Goal: Task Accomplishment & Management: Complete application form

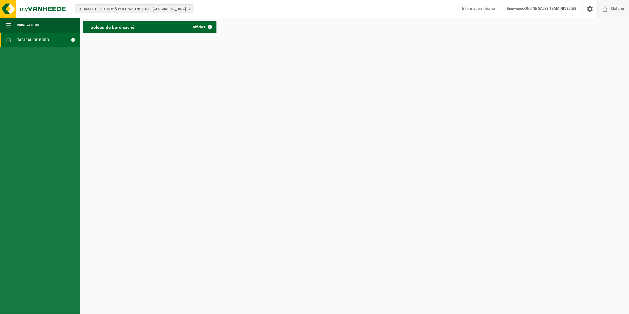
click at [616, 10] on span "Clôturer" at bounding box center [618, 8] width 17 height 17
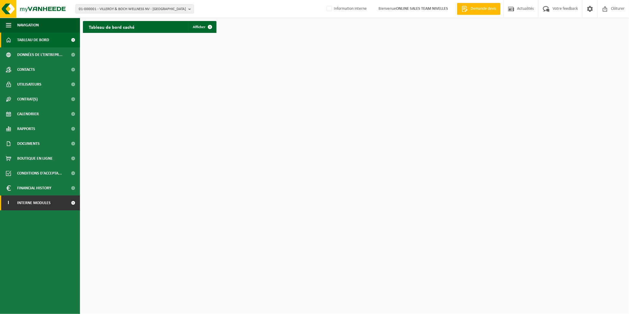
click at [53, 197] on link "I Interne modules" at bounding box center [40, 203] width 80 height 15
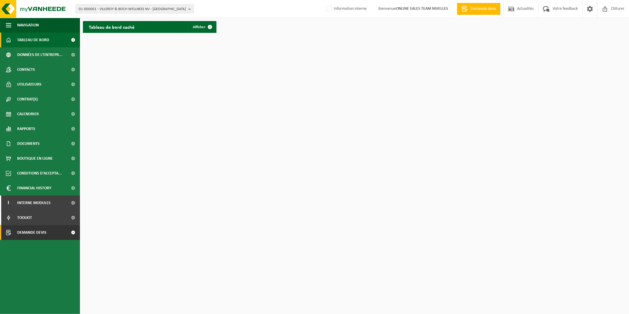
click at [38, 233] on span "Demande devis" at bounding box center [31, 232] width 29 height 15
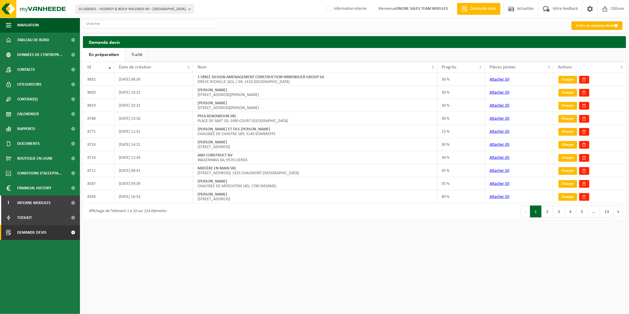
click at [592, 24] on link "Créer un nouveau devis" at bounding box center [597, 25] width 51 height 9
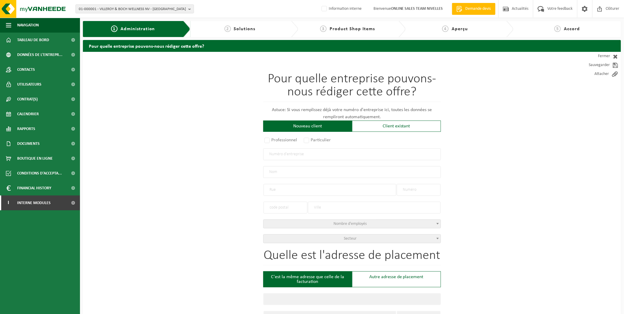
drag, startPoint x: 380, startPoint y: 127, endPoint x: 369, endPoint y: 133, distance: 12.4
click at [380, 127] on div "Client existant" at bounding box center [396, 126] width 89 height 11
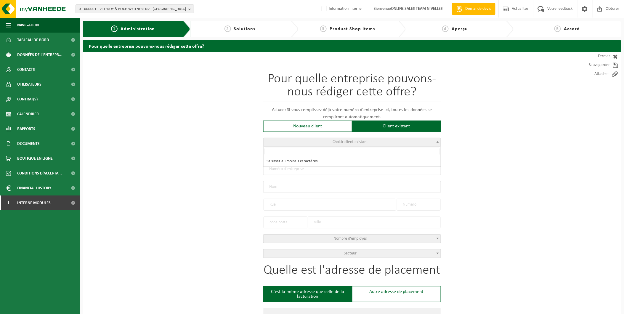
click at [327, 141] on span "Choisir client existant" at bounding box center [352, 142] width 177 height 8
click at [329, 153] on input "search" at bounding box center [352, 151] width 175 height 7
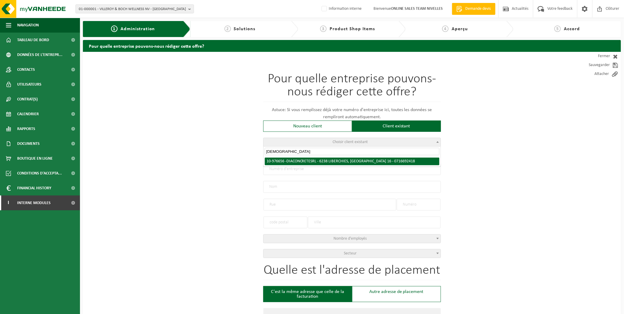
type input "diaconcrete"
radio input "true"
type input "0716.692.418"
type input "DIACONCRETE SRL"
type input "RUE NAVARRE"
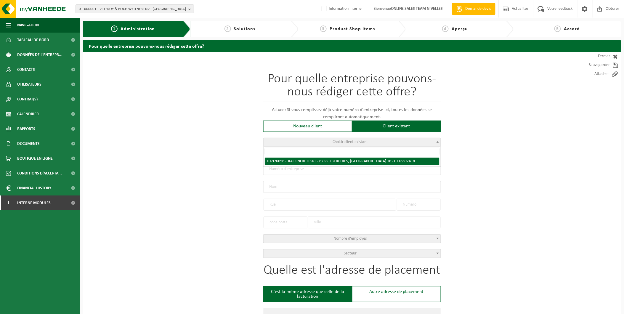
type input "16"
type input "6238"
type input "LIBERCHIES"
type input "DIACONCRETE SRL"
type input "RUE NAVARRE"
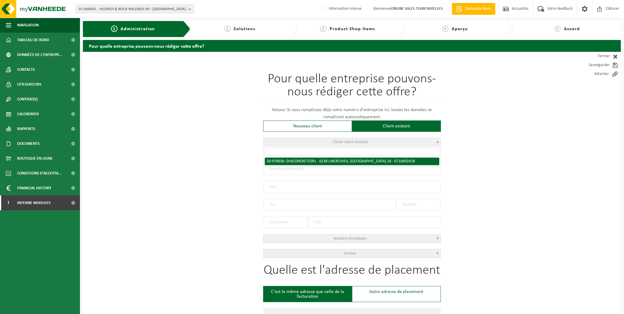
type input "16"
type input "6238"
type input "LIBERCHIES"
select select "158976"
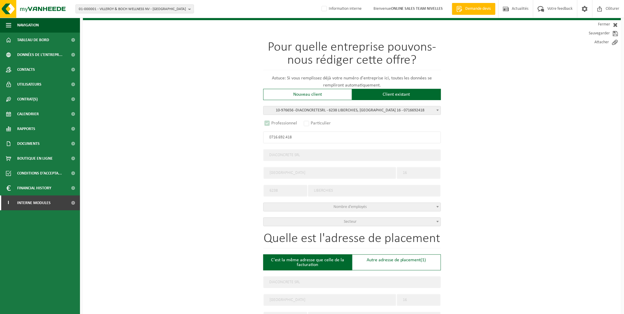
click at [402, 185] on input "LIBERCHIES" at bounding box center [374, 191] width 133 height 12
select select "D"
select select
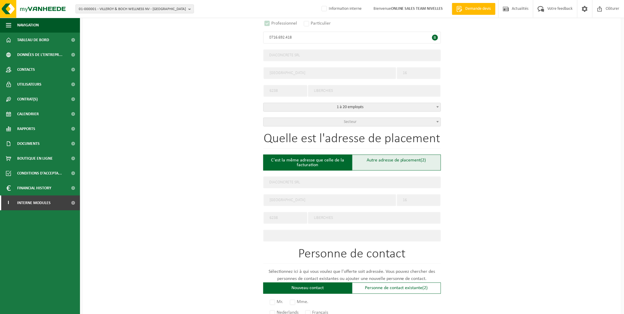
click at [408, 160] on div "Autre adresse de placement (2)" at bounding box center [396, 163] width 89 height 16
type input "Chantier -"
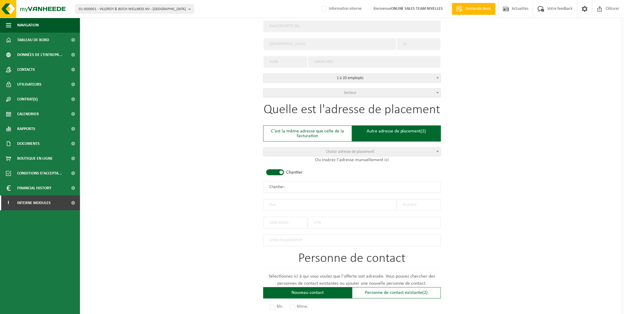
scroll to position [197, 0]
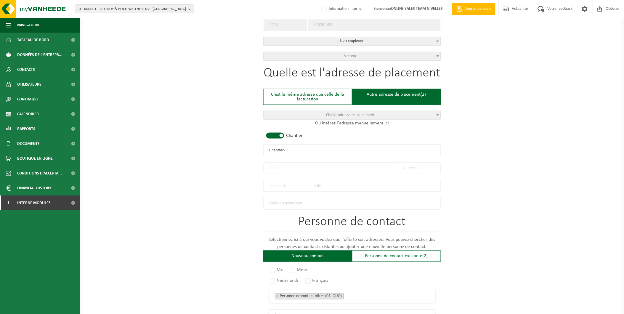
click at [295, 163] on input "text" at bounding box center [330, 168] width 133 height 12
drag, startPoint x: 301, startPoint y: 147, endPoint x: 311, endPoint y: 147, distance: 9.8
click at [301, 147] on input "Chantier -" at bounding box center [352, 151] width 178 height 12
type input "Chantier - CIMENTERIE D4AUBOURG ALLSIM"
click at [295, 164] on input "text" at bounding box center [330, 168] width 133 height 12
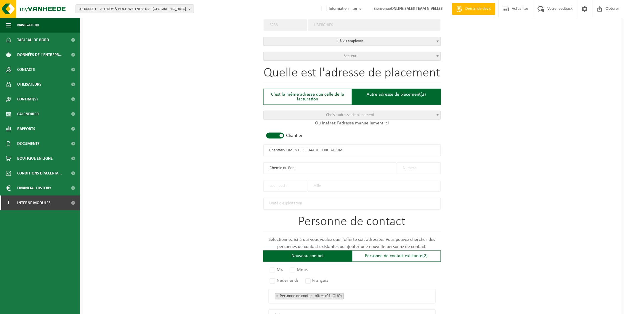
click at [313, 167] on input "Chemin du Pont" at bounding box center [330, 168] width 133 height 12
click at [302, 166] on input "Chemin du Pont d'haine" at bounding box center [330, 168] width 133 height 12
type input "Chemin du Pont d'Haine"
click at [413, 168] on input "text" at bounding box center [419, 168] width 44 height 12
click at [405, 166] on input "text" at bounding box center [419, 168] width 44 height 12
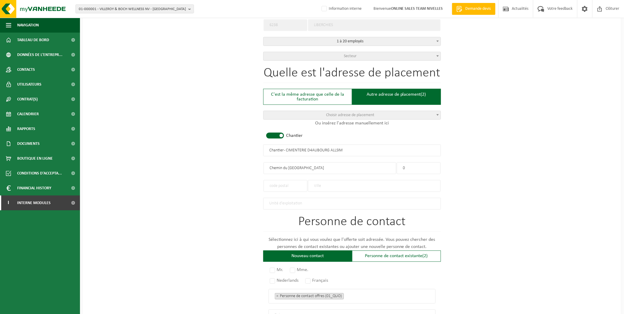
type input "0"
click at [274, 185] on input "text" at bounding box center [286, 186] width 44 height 12
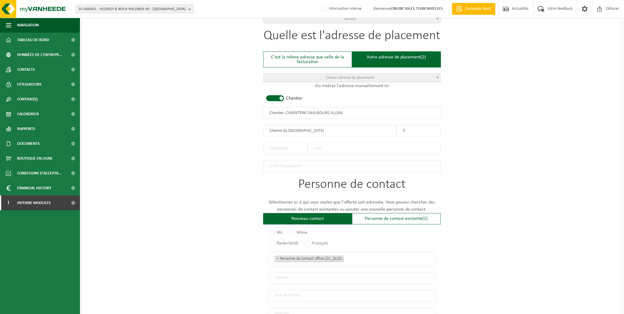
scroll to position [327, 0]
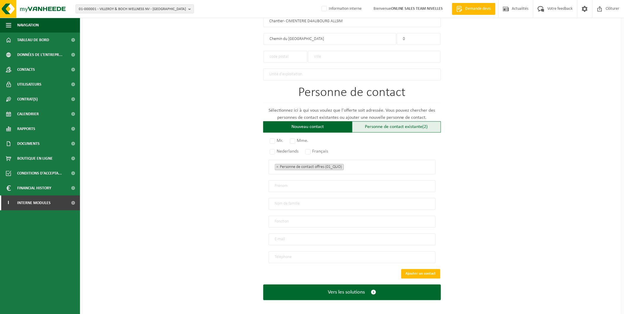
click at [420, 124] on div "Personne de contact existante (2)" at bounding box center [396, 127] width 89 height 11
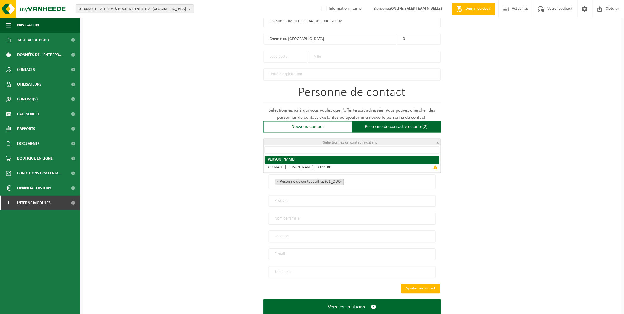
click at [383, 139] on span "Sélectionnez un contact existant" at bounding box center [352, 143] width 177 height 8
radio input "true"
select select "{"code":"10-976657","firstname":"BENOIT","surname":"DERMAUT","gender":"Unknown"…"
type input "BENOIT"
type input "DERMAUT"
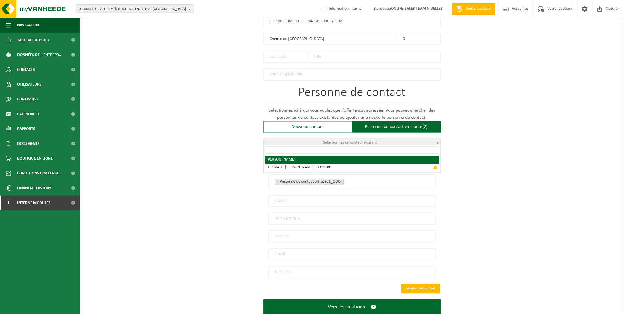
type input "info@diaconcrete.be"
type input "+32 474274276"
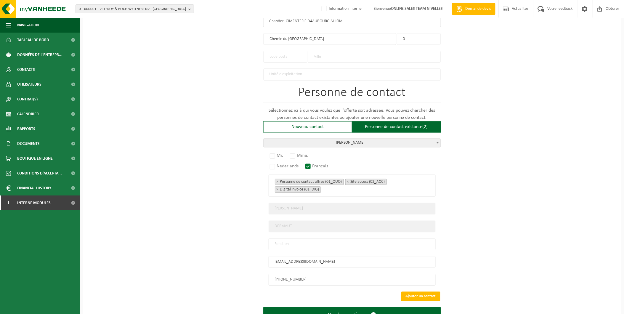
scroll to position [349, 0]
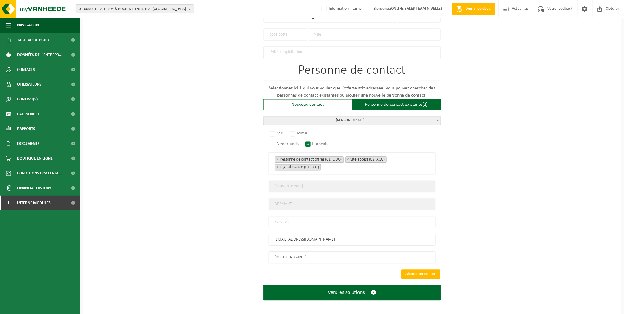
click at [307, 218] on input "text" at bounding box center [352, 222] width 167 height 12
type input "Manager"
click at [281, 130] on label "Mr." at bounding box center [277, 134] width 17 height 8
radio input "true"
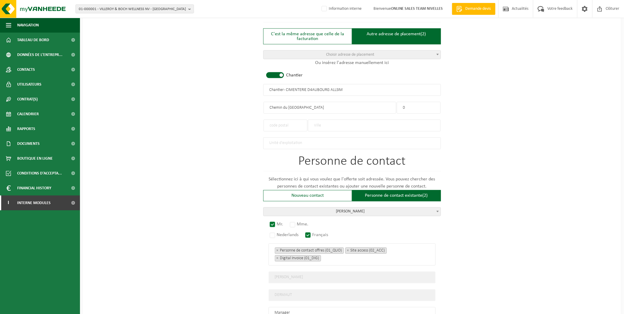
scroll to position [250, 0]
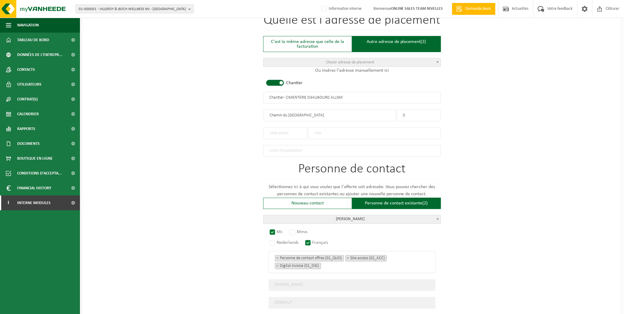
click at [335, 130] on input "text" at bounding box center [374, 133] width 133 height 12
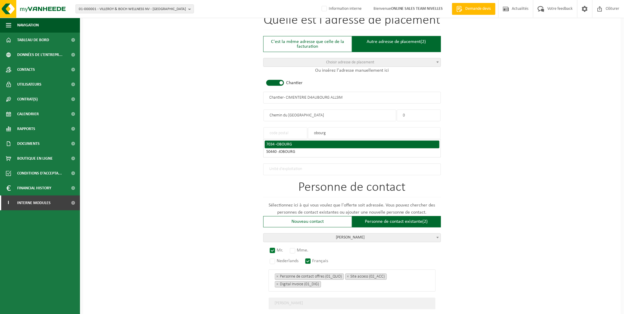
type input "obourg"
click at [280, 143] on span "OBOURG" at bounding box center [284, 144] width 15 height 4
type input "7034"
type input "OBOURG"
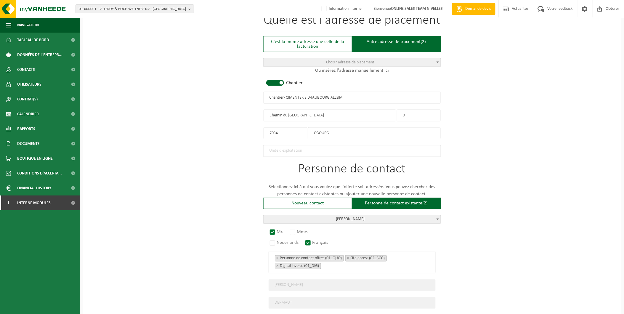
drag, startPoint x: 318, startPoint y: 95, endPoint x: 410, endPoint y: 100, distance: 92.0
click at [317, 96] on input "Chantier - CIMENTERIE D4AUBOURG ALLSIM" at bounding box center [352, 98] width 178 height 12
click at [360, 97] on input "Chantier - CIMENTERIE D'OBOURG ALLSIM" at bounding box center [352, 98] width 178 height 12
click at [335, 95] on input "Chantier - CIMENTERIE D'OBOURG HOLSIM" at bounding box center [352, 98] width 178 height 12
drag, startPoint x: 282, startPoint y: 95, endPoint x: 233, endPoint y: 95, distance: 49.2
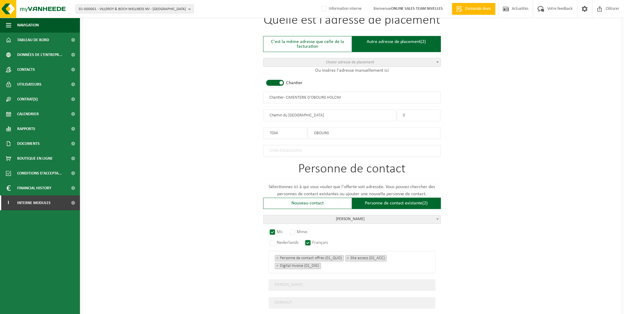
click at [233, 95] on div "Pour quelle entreprise pouvons-nous rédiger cette offre? Astuce: Si vous rempli…" at bounding box center [352, 108] width 538 height 613
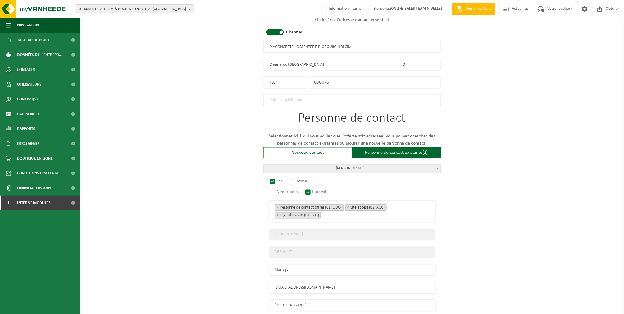
scroll to position [349, 0]
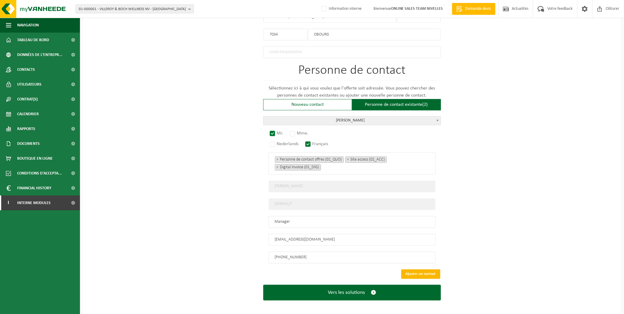
type input "DIACONCRETE - CIMENTERIE D'OBOURG HOLCIM"
click at [425, 270] on button "Ajouter un contact" at bounding box center [421, 274] width 39 height 9
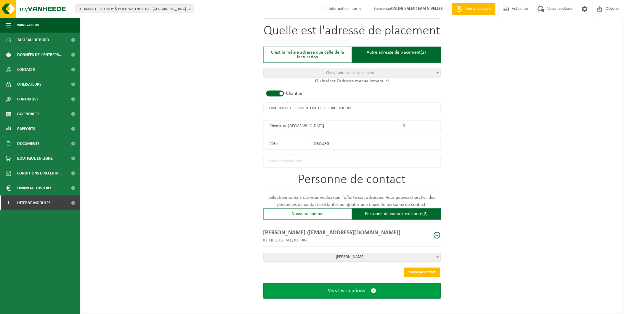
click at [371, 290] on span "submit" at bounding box center [373, 291] width 5 height 6
click at [361, 291] on span "Vers les solutions" at bounding box center [346, 291] width 37 height 6
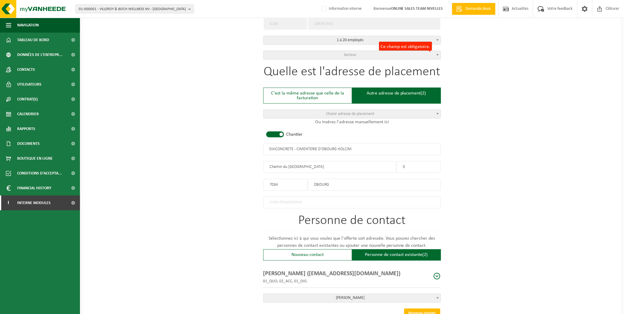
scroll to position [108, 0]
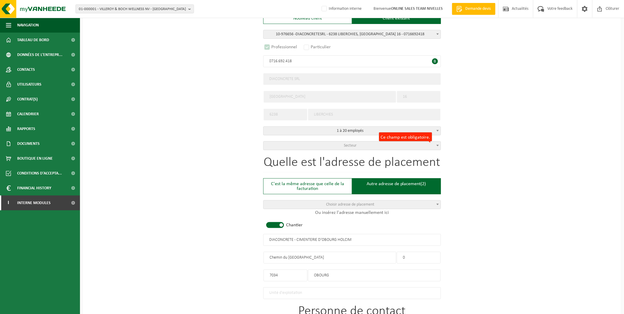
click at [374, 139] on div "Pour quelle entreprise pouvons-nous rédiger cette offre? Astuce: Si vous rempli…" at bounding box center [352, 58] width 178 height 186
click at [373, 148] on span "Secteur" at bounding box center [352, 146] width 177 height 8
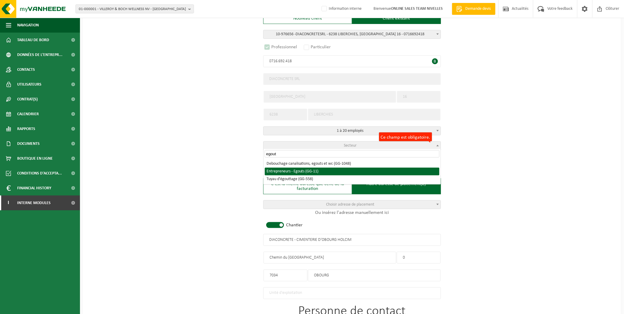
type input "egout"
select select "11"
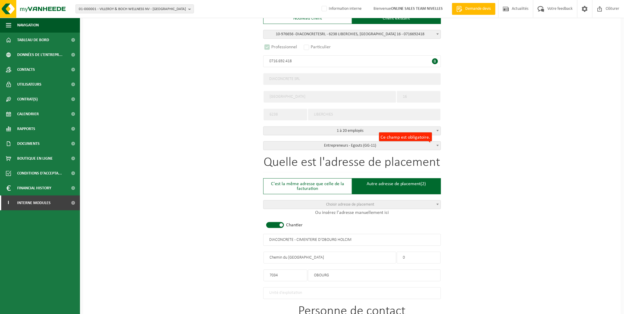
scroll to position [239, 0]
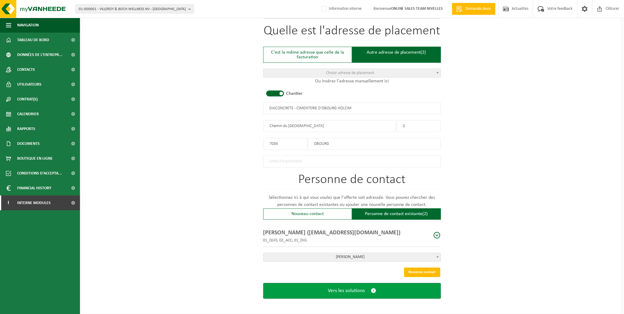
click at [363, 294] on button "Vers les solutions" at bounding box center [352, 291] width 178 height 16
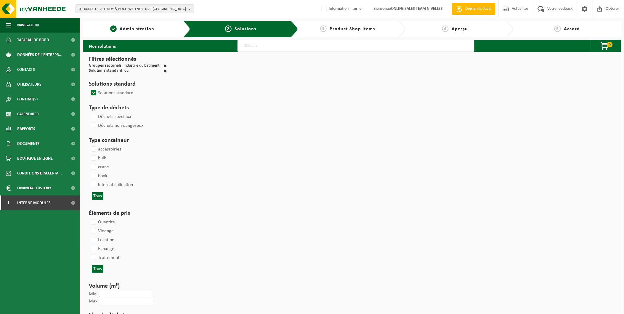
click at [264, 44] on input "text" at bounding box center [356, 46] width 237 height 12
type input "000291"
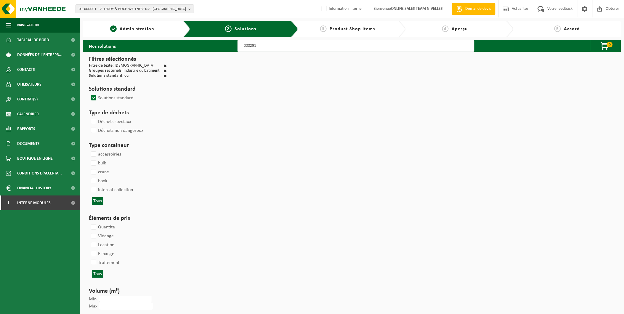
select select
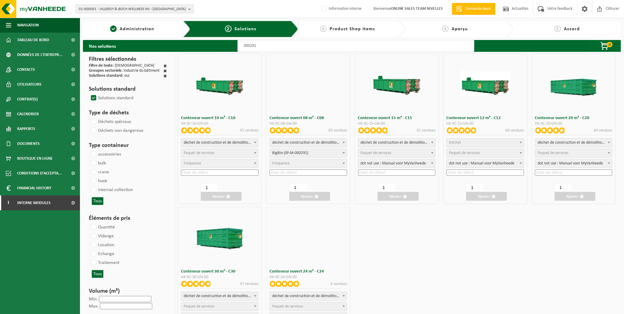
select select
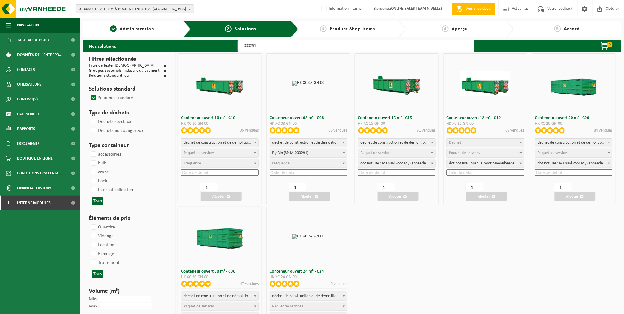
select select
select select "197"
select select
select select "25"
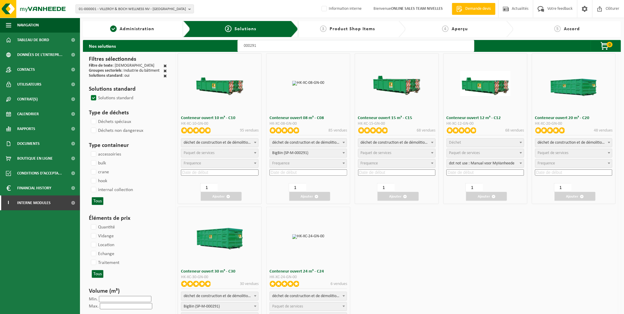
select select "25"
select select "197"
select select "25"
click at [241, 152] on span "Paquet de services" at bounding box center [219, 153] width 77 height 8
select select "197"
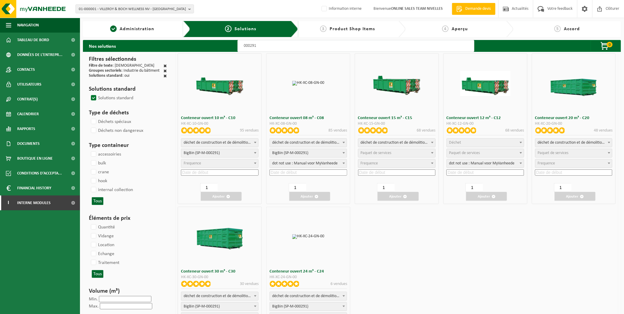
select select "25"
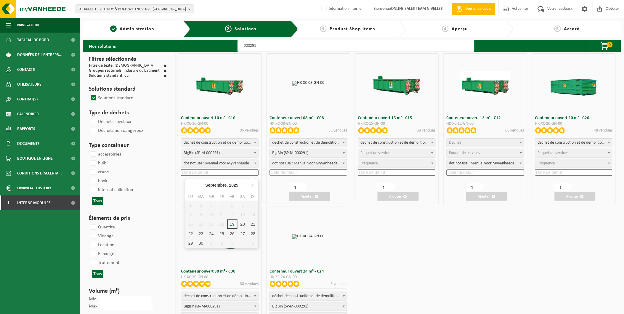
click at [219, 173] on input at bounding box center [220, 173] width 78 height 6
click at [191, 235] on div "22" at bounding box center [191, 233] width 10 height 9
type input "2025-09-22"
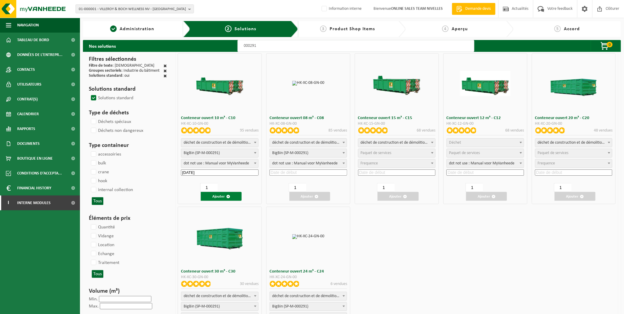
click at [223, 196] on button "Ajouter" at bounding box center [221, 196] width 41 height 9
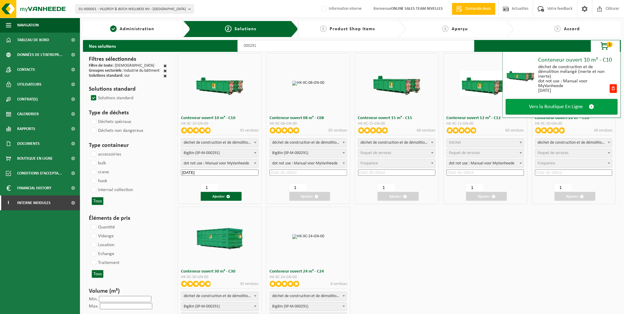
click at [544, 106] on span "Vers la Boutique En Ligne" at bounding box center [557, 107] width 54 height 6
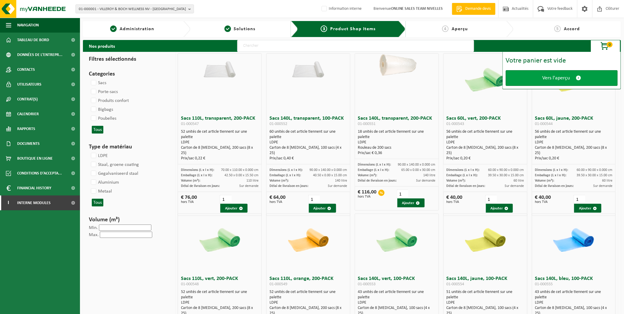
click at [579, 83] on link "Vers l'aperçu" at bounding box center [562, 78] width 112 height 16
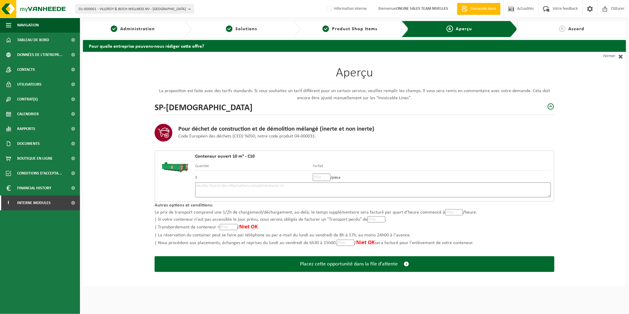
click at [250, 185] on textarea at bounding box center [373, 190] width 356 height 15
click at [130, 220] on div "Aperçu La proposition est faite avec des tarifs standards. Si vous souhaitez un…" at bounding box center [355, 169] width 544 height 235
click at [372, 183] on textarea "Placement 22/09 - bricaillon - contacter client une fois sur place pour les ind…" at bounding box center [373, 190] width 356 height 15
paste textarea "474274276"
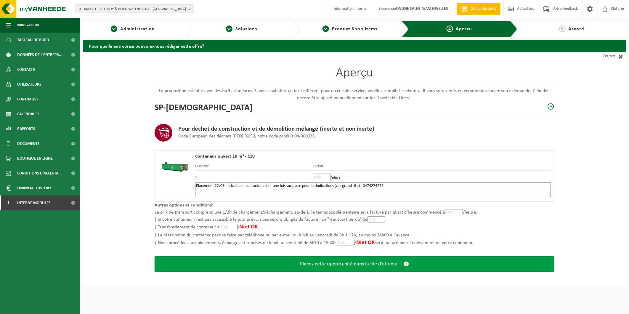
type textarea "Placement 22/09 - bricaillon - contacter client une fois sur place pour les ind…"
click at [365, 261] on span "Placez cette opportunité dans la file d'attente" at bounding box center [349, 264] width 98 height 6
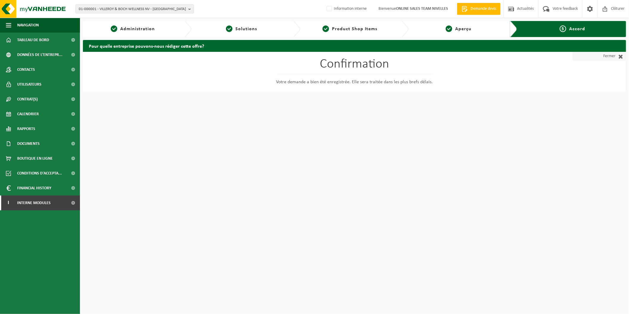
click at [610, 58] on link "Fermer" at bounding box center [599, 56] width 53 height 9
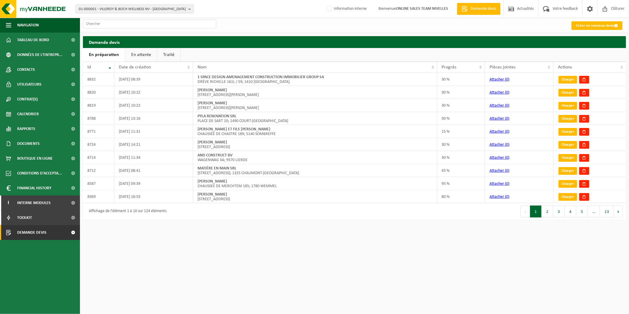
click at [141, 55] on link "En attente" at bounding box center [141, 55] width 32 height 14
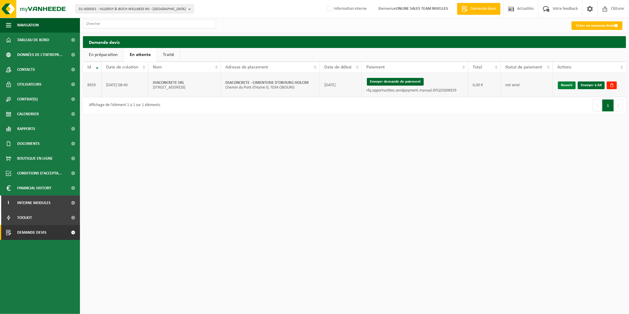
click at [567, 87] on link "Rouvrir" at bounding box center [567, 85] width 18 height 8
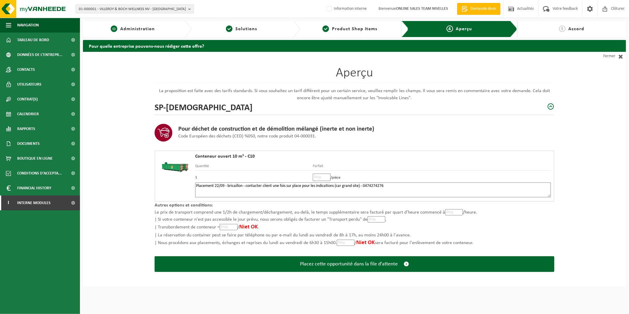
click at [147, 28] on span "Administration" at bounding box center [137, 29] width 35 height 5
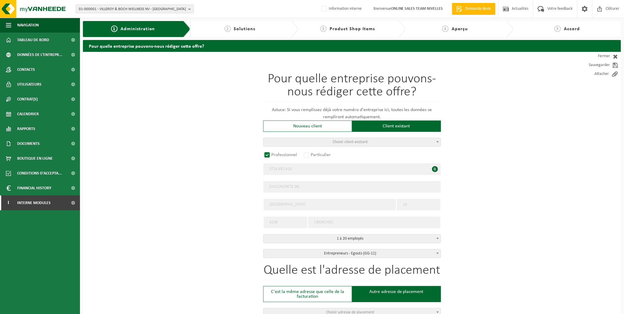
radio input "false"
select select
radio input "true"
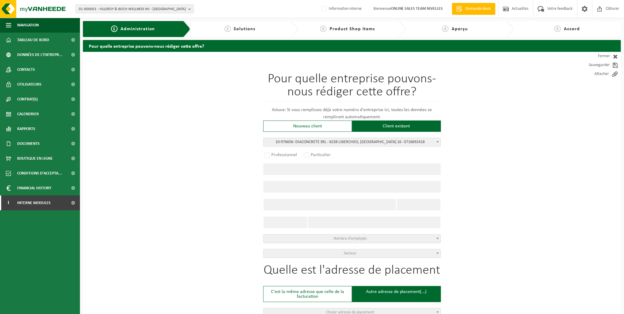
select select "158976"
type input "0716.692.418"
type input "DIACONCRETE SRL"
type input "RUE NAVARRE"
type input "16"
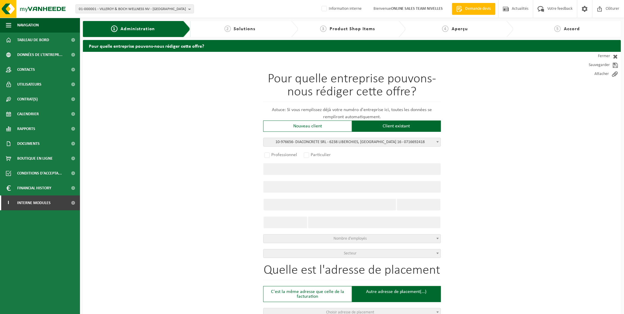
type input "6238"
type input "LIBERCHIES"
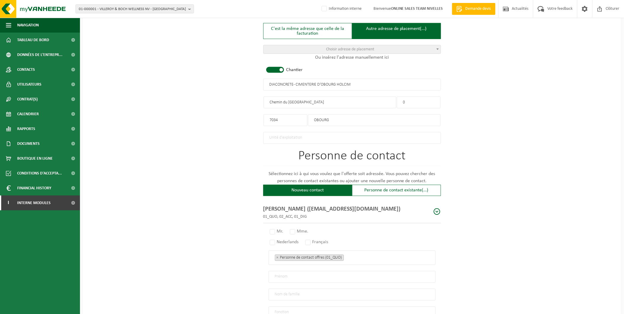
select select
select select "D"
select select
click at [337, 116] on input "OBOURG" at bounding box center [374, 120] width 133 height 12
drag, startPoint x: 355, startPoint y: 116, endPoint x: 266, endPoint y: 117, distance: 89.5
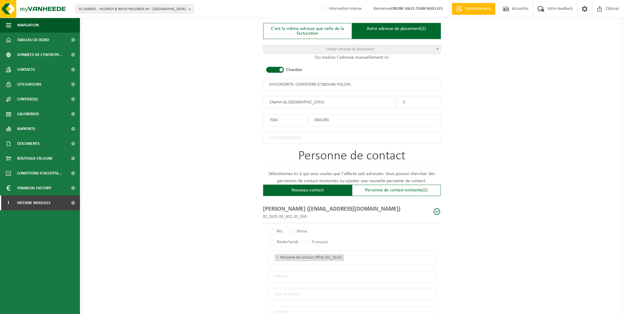
click at [266, 117] on div "7034 OBOURG" at bounding box center [352, 117] width 178 height 18
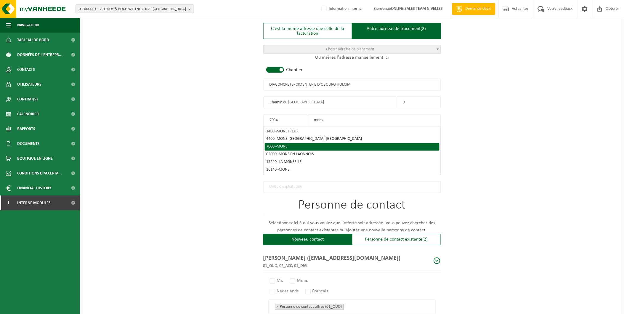
type input "mons"
click at [285, 145] on span "MONS" at bounding box center [282, 147] width 11 height 4
type input "7000"
type input "MONS"
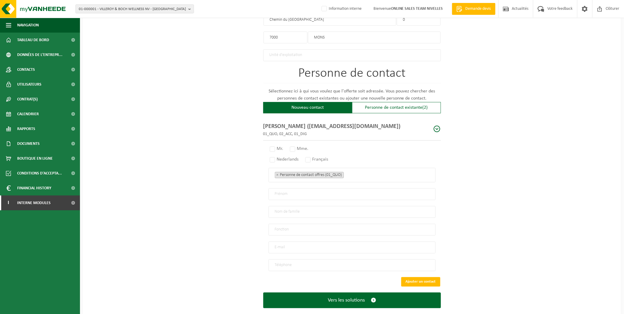
scroll to position [354, 0]
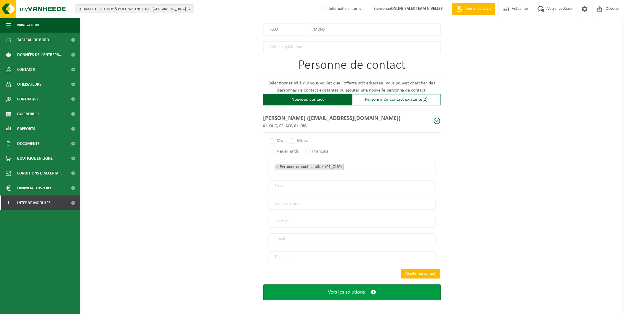
click at [387, 287] on button "Vers les solutions" at bounding box center [352, 293] width 178 height 16
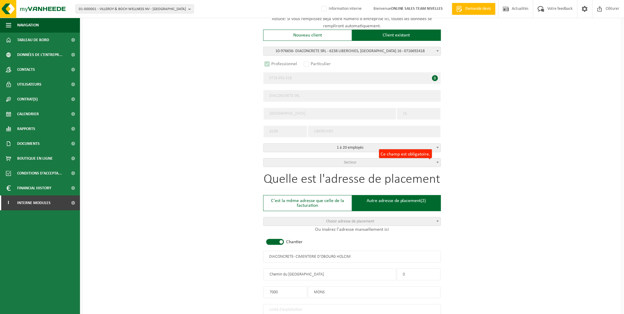
click at [343, 159] on span "Secteur" at bounding box center [352, 163] width 177 height 8
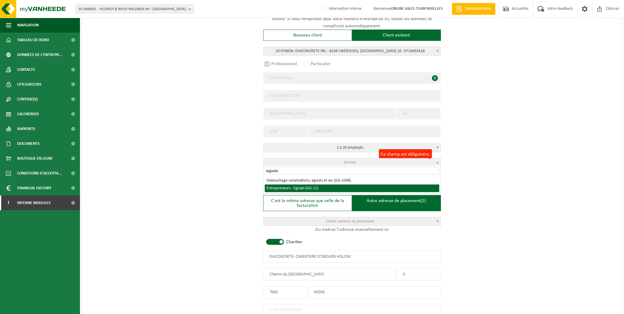
type input "egouts"
select select "11"
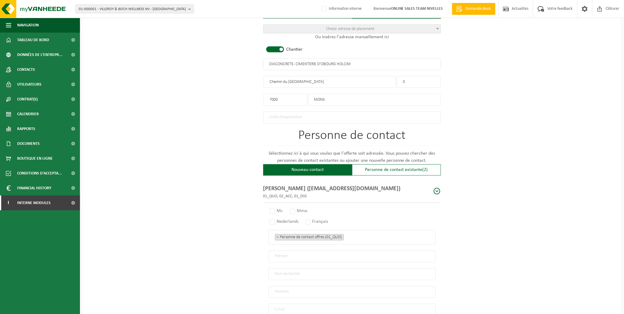
scroll to position [354, 0]
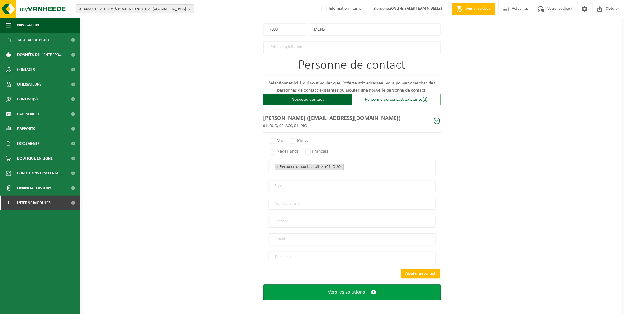
click at [356, 290] on span "Vers les solutions" at bounding box center [346, 293] width 37 height 6
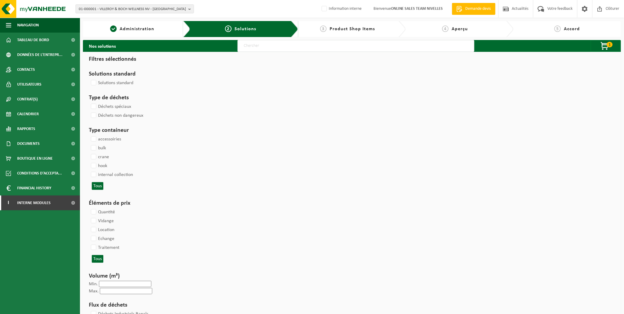
click at [562, 28] on link "5 Accord" at bounding box center [568, 28] width 102 height 7
click at [0, 0] on div "Patientez Le téléchargement est un peu long en raison de la grande quantité de …" at bounding box center [0, 0] width 0 height 0
select select
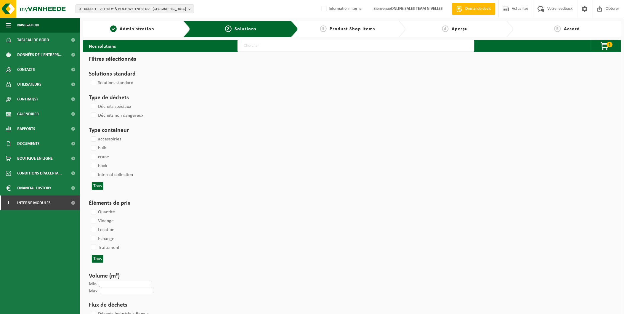
select select
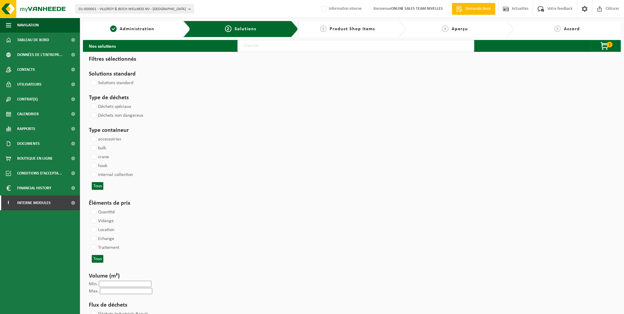
select select
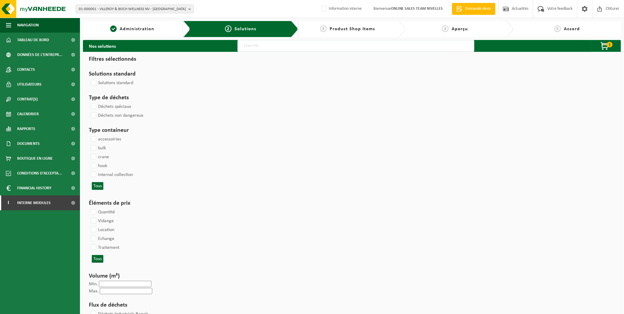
select select
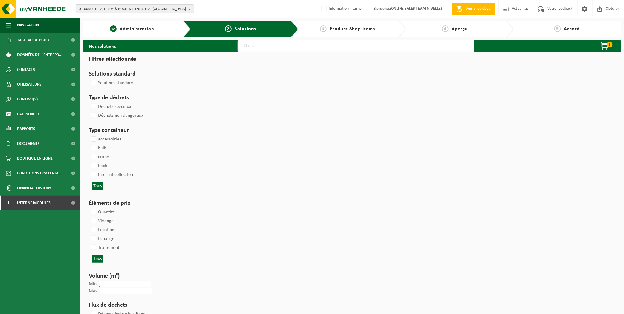
select select
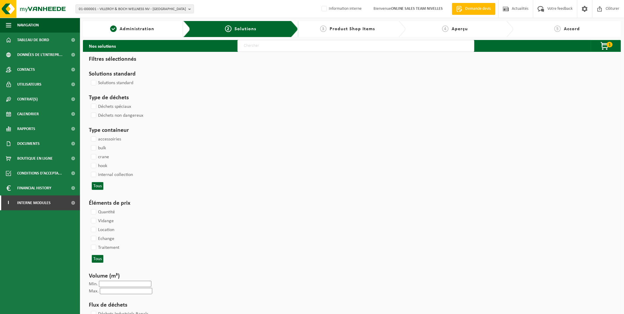
select select
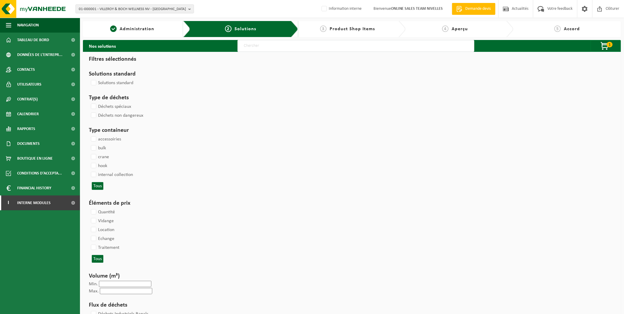
select select
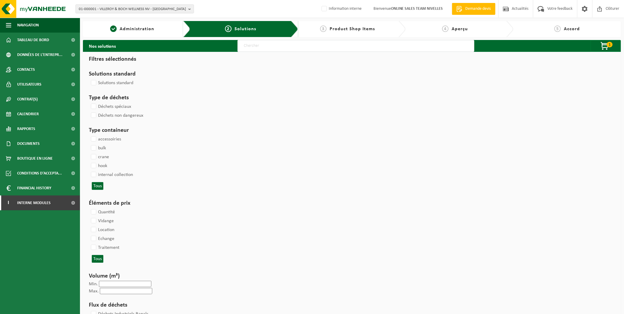
select select
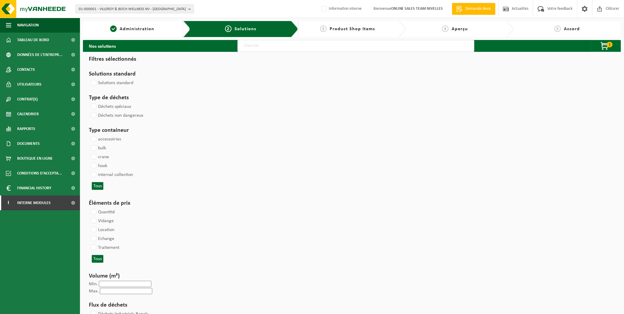
select select
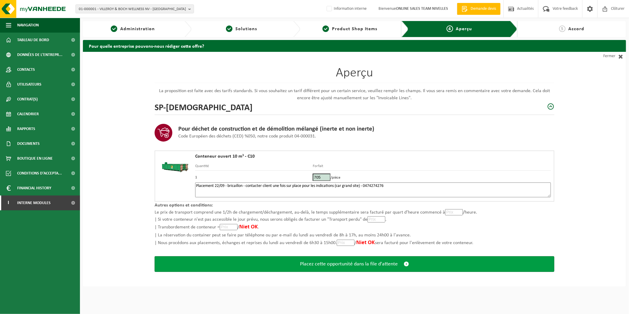
click at [295, 262] on button "Placez cette opportunité dans la file d'attente" at bounding box center [355, 264] width 400 height 16
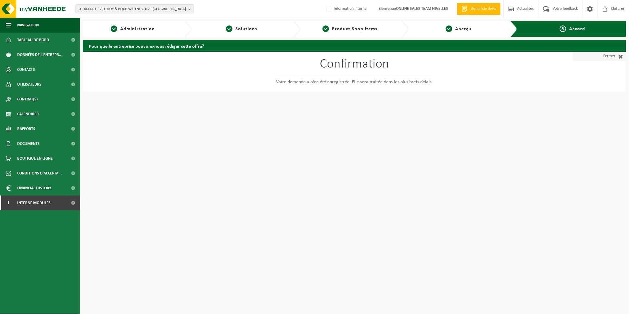
click at [609, 57] on link "Fermer" at bounding box center [599, 56] width 53 height 9
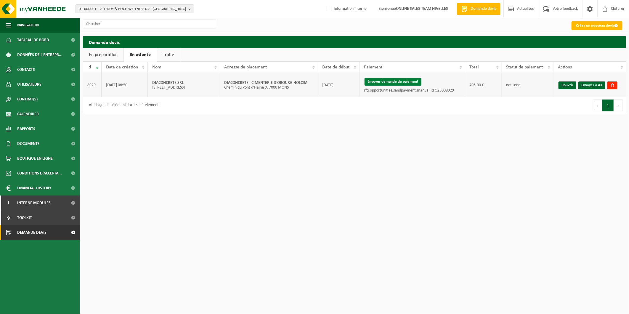
click at [410, 79] on button "Envoyer demande de paiement" at bounding box center [393, 82] width 57 height 8
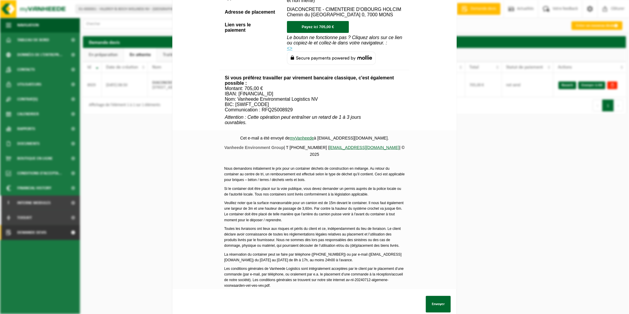
scroll to position [179, 0]
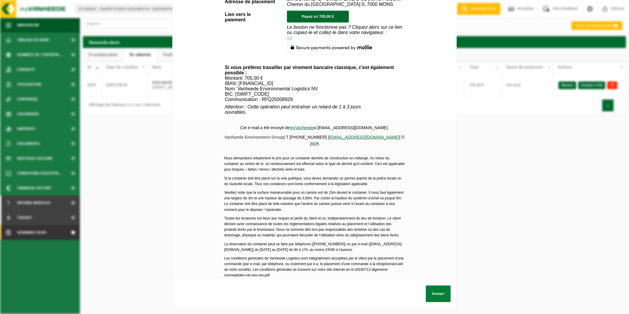
click at [439, 290] on button "Envoyer" at bounding box center [438, 294] width 25 height 17
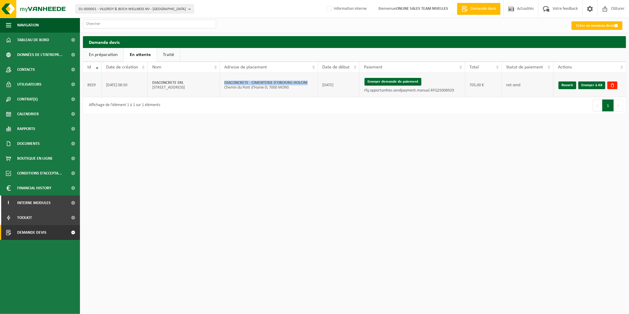
drag, startPoint x: 307, startPoint y: 81, endPoint x: 223, endPoint y: 82, distance: 83.3
click at [223, 82] on td "DIACONCRETE - CIMENTERIE D'OBOURG HOLCIM Chemin du [GEOGRAPHIC_DATA] 0; 7000 MO…" at bounding box center [269, 85] width 98 height 24
copy strong "DIACONCRETE - CIMENTERIE D'OBOURG HOLCIM"
drag, startPoint x: 597, startPoint y: 84, endPoint x: 344, endPoint y: 27, distance: 259.5
click at [597, 84] on link "Envoyer à AX" at bounding box center [592, 85] width 27 height 8
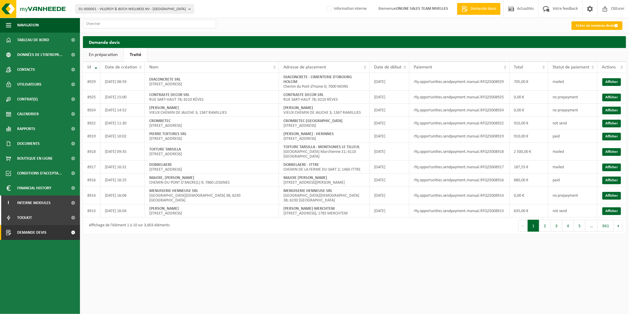
click at [593, 26] on link "Créer un nouveau devis" at bounding box center [597, 25] width 51 height 9
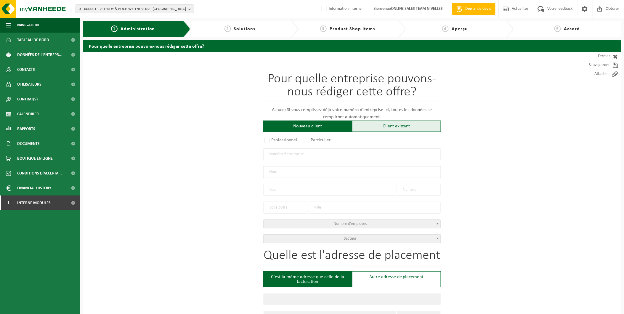
click at [382, 129] on div "Client existant" at bounding box center [396, 126] width 89 height 11
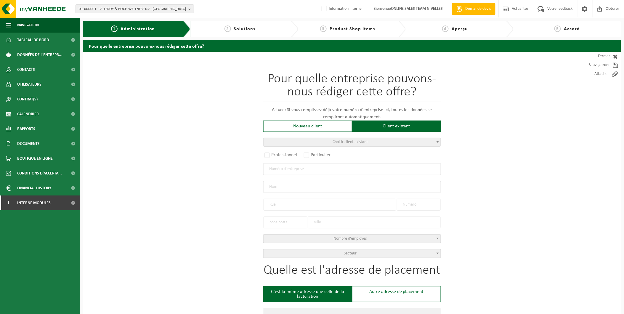
click at [322, 146] on span "Choisir client existant" at bounding box center [352, 142] width 177 height 8
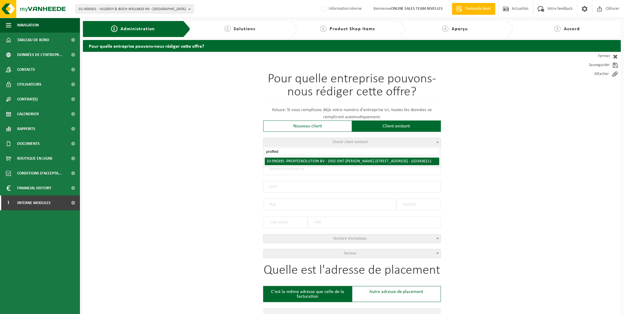
type input "proffed"
radio input "true"
type input "1023.436.211"
type input "PROFFED SOLUTION BV"
type input "LEUVENSESTEENWEG"
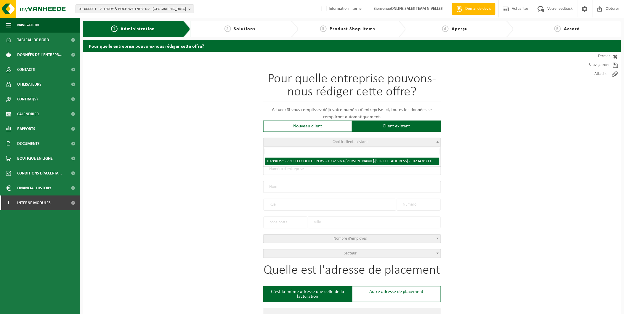
type input "246 / 1"
type input "1932"
type input "SINT-STEVENS-WOLUWE"
select select "11"
type input "PROFFED SOLUTION BV"
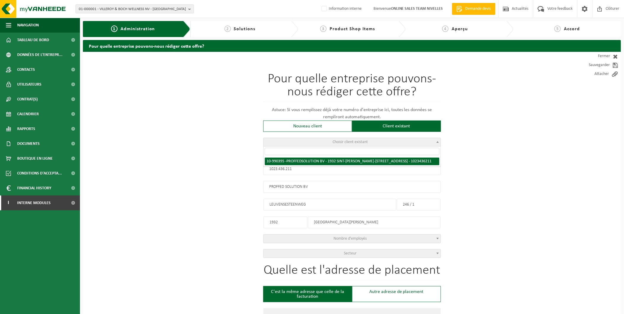
type input "LEUVENSESTEENWEG"
type input "246 / 1"
type input "1932"
type input "SINT-STEVENS-WOLUWE"
select select "169096"
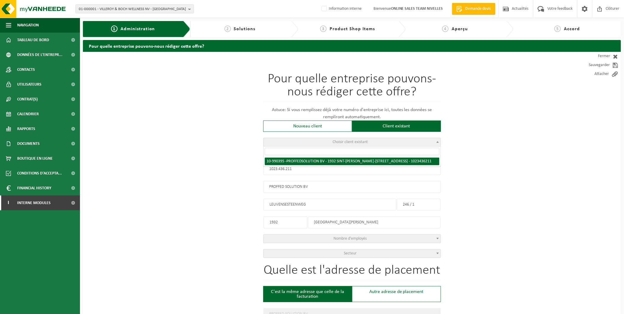
select select
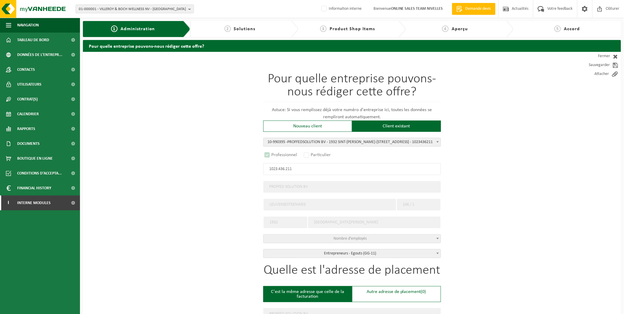
select select "D"
select select
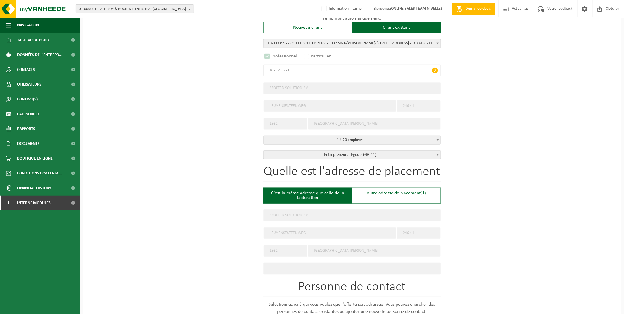
click at [393, 195] on form "Pour quelle entreprise pouvons-nous rédiger cette offre? Astuce: Si vous rempli…" at bounding box center [352, 231] width 178 height 556
click at [393, 194] on div "Autre adresse de placement (1)" at bounding box center [396, 196] width 89 height 16
type input "Chantier -"
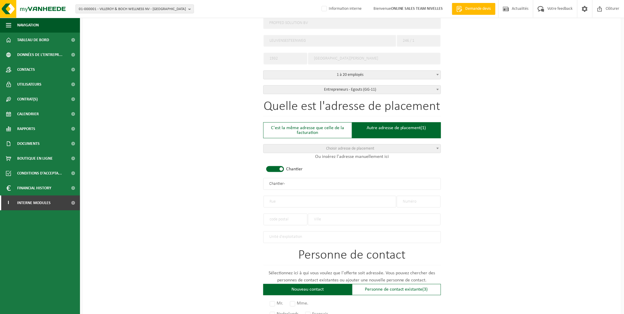
scroll to position [164, 0]
click at [304, 202] on input "text" at bounding box center [330, 201] width 133 height 12
click at [348, 215] on input "text" at bounding box center [374, 219] width 133 height 12
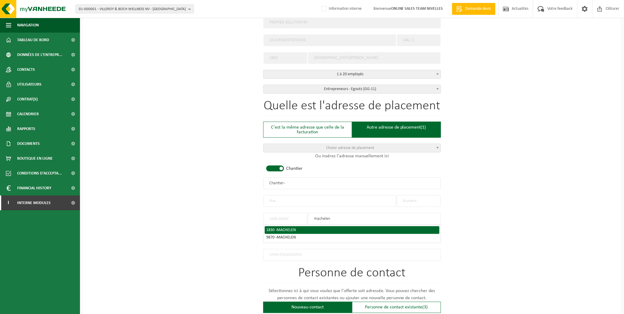
type input "machelen"
click at [324, 228] on div "1830 - MACHELEN" at bounding box center [352, 230] width 171 height 4
type input "1830"
type input "MACHELEN"
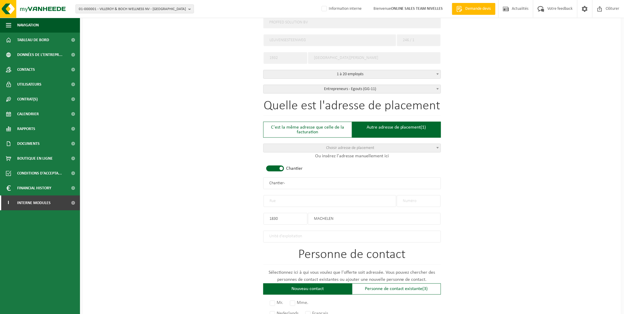
click at [276, 200] on input "text" at bounding box center [330, 201] width 133 height 12
type input "Petrus Schroonstraat"
click at [421, 198] on input "text" at bounding box center [419, 201] width 44 height 12
type input "60"
drag, startPoint x: 299, startPoint y: 181, endPoint x: 220, endPoint y: 180, distance: 78.8
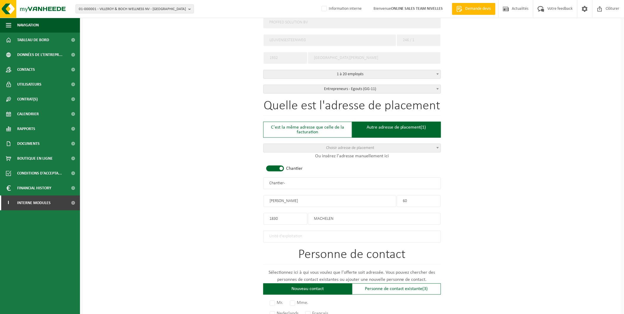
click at [220, 180] on div "Pour quelle entreprise pouvons-nous rédiger cette offre? Astuce: Si vous rempli…" at bounding box center [352, 182] width 538 height 590
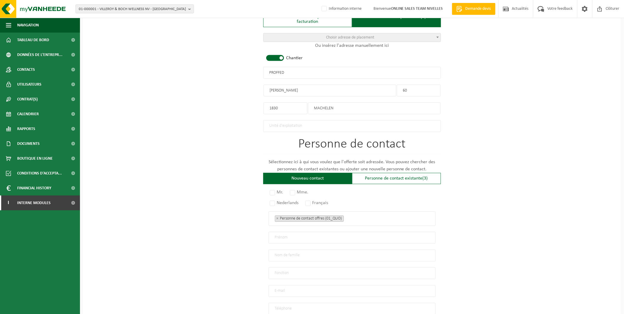
scroll to position [296, 0]
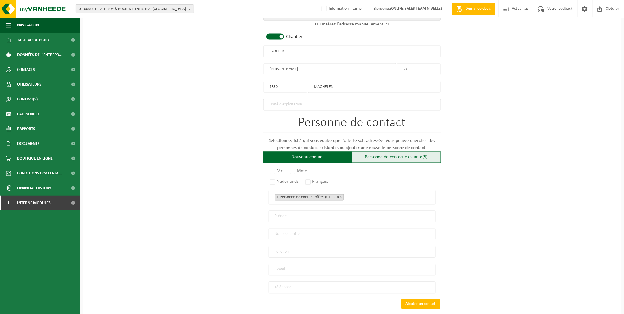
type input "PROFFED"
click at [397, 153] on div "Personne de contact existante (3)" at bounding box center [396, 157] width 89 height 11
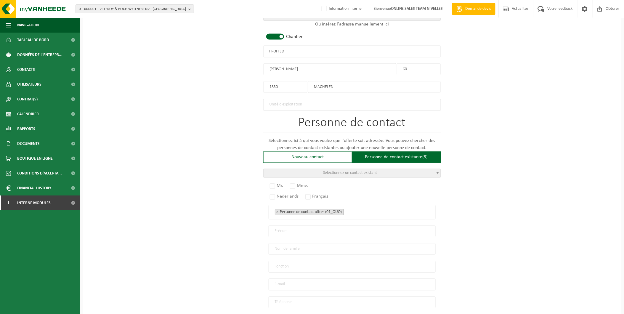
click at [334, 172] on span "Sélectionnez un contact existant" at bounding box center [351, 173] width 54 height 4
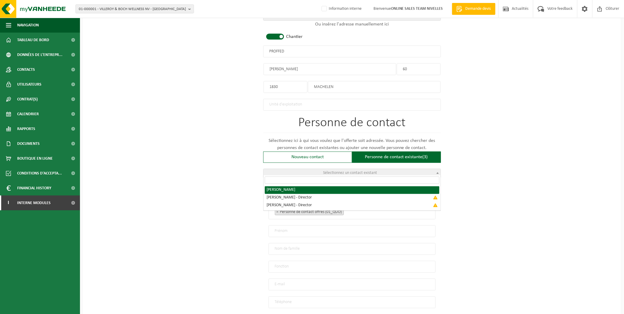
radio input "true"
select select "{"code":"10-990396","firstname":"OLEG","surname":"FEDIUK","gender":"Unknown","p…"
type input "OLEG"
type input "FEDIUK"
type input "proffedsolution@gmail.com"
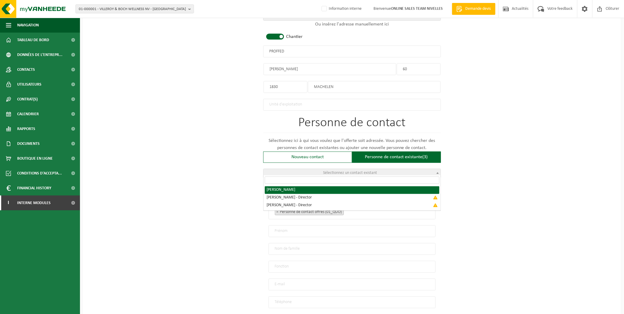
type input "+32465170968"
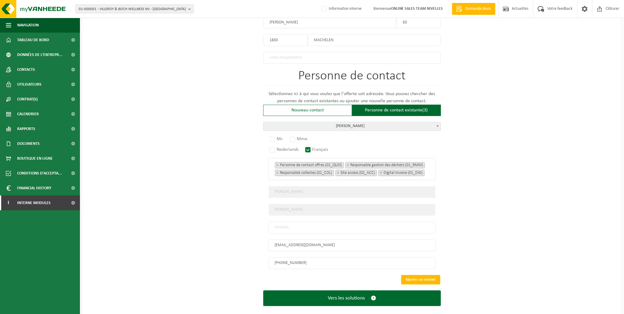
scroll to position [354, 0]
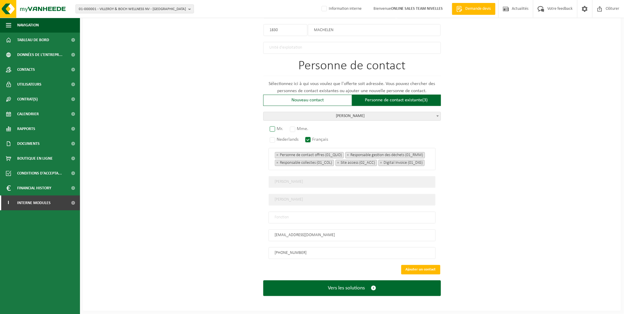
click at [280, 127] on label "Mr." at bounding box center [277, 129] width 17 height 8
radio input "true"
click at [313, 223] on input "text" at bounding box center [352, 218] width 167 height 12
type input "Manager"
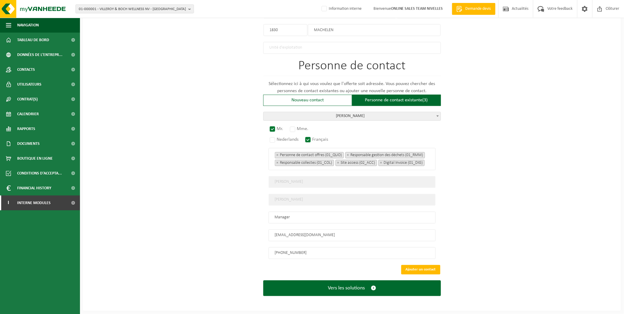
scroll to position [310, 0]
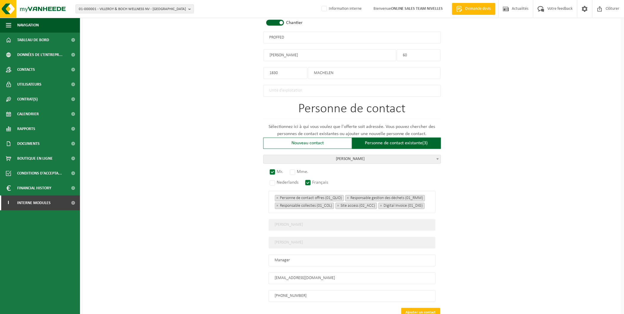
click at [513, 212] on div "Pour quelle entreprise pouvons-nous rédiger cette offre? Astuce: Si vous rempli…" at bounding box center [352, 48] width 538 height 613
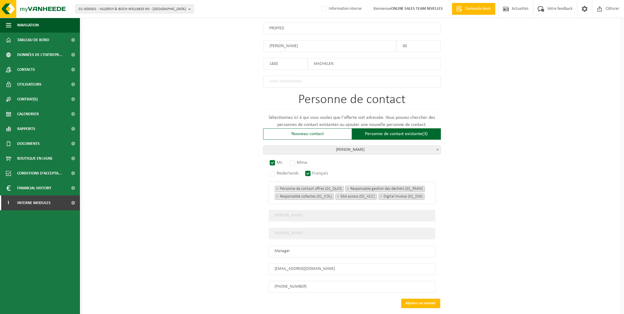
scroll to position [288, 0]
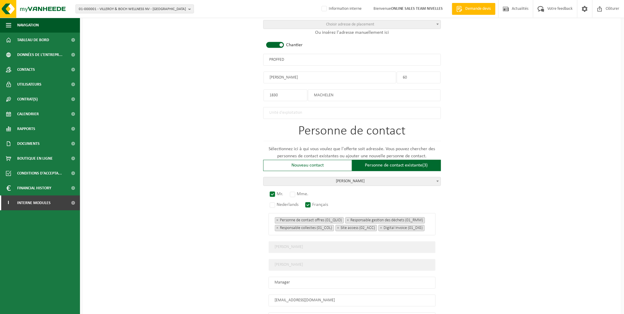
click at [301, 55] on input "PROFFED" at bounding box center [352, 60] width 178 height 12
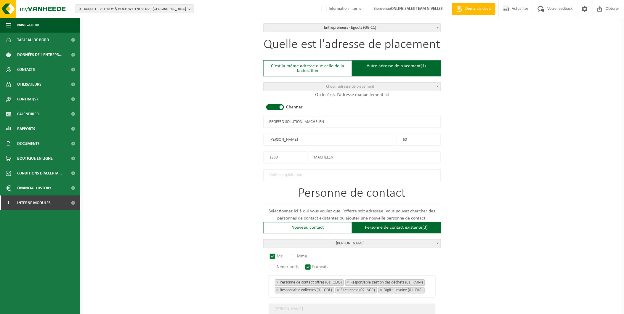
scroll to position [222, 0]
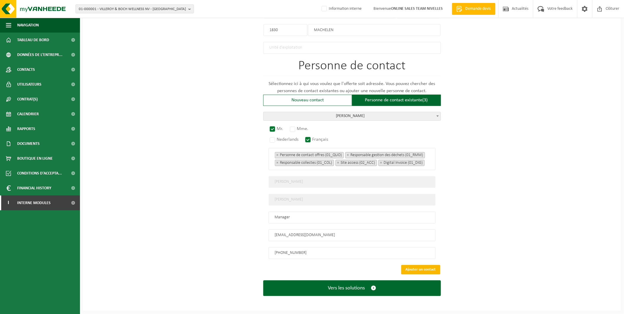
type input "PROFFED SOLUTION - MACHELEN"
click at [423, 267] on button "Ajouter un contact" at bounding box center [421, 269] width 39 height 9
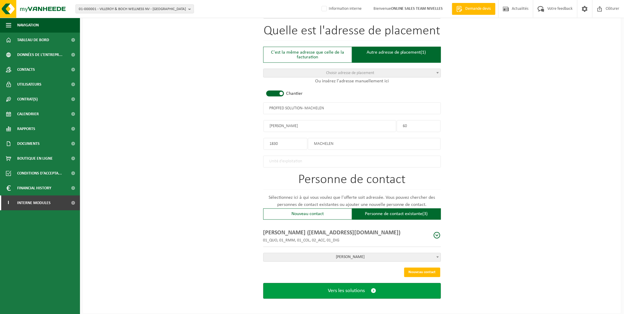
click at [344, 288] on span "Vers les solutions" at bounding box center [346, 291] width 37 height 6
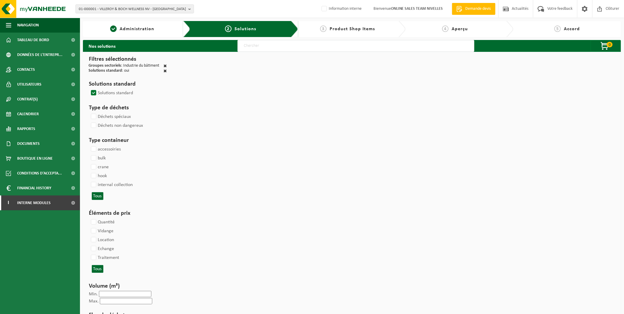
click at [245, 48] on input "text" at bounding box center [356, 46] width 237 height 12
type input "000291"
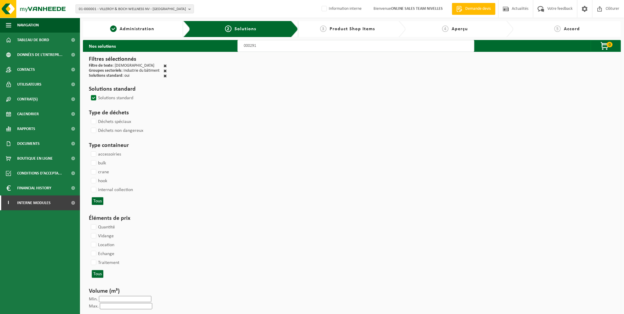
select select
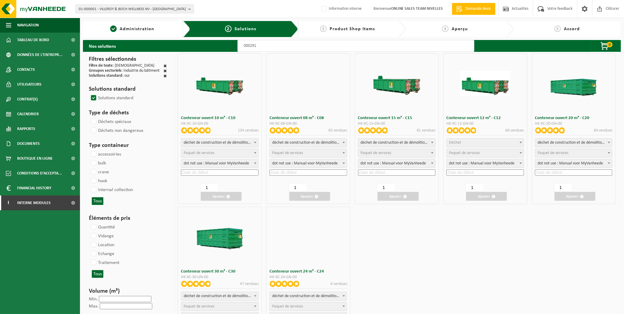
select select
select select "197"
select select
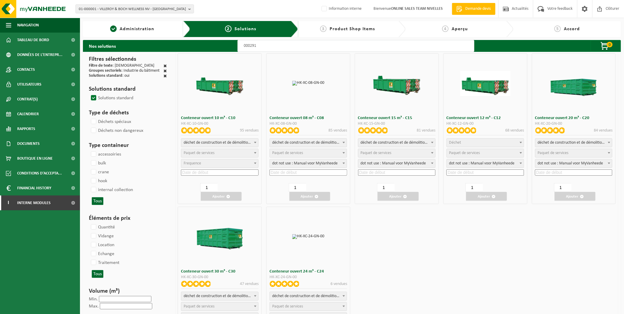
select select
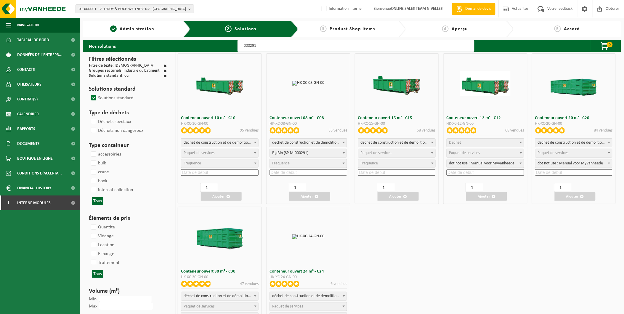
select select
select select "197"
select select
select select "197"
select select "25"
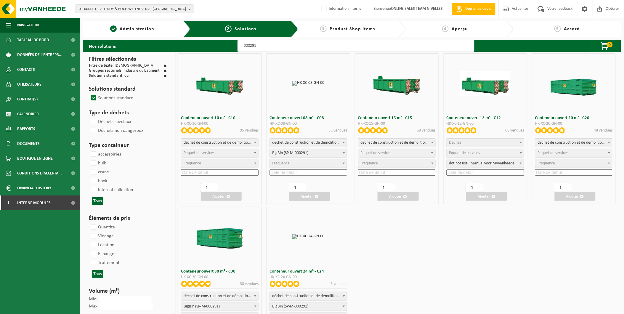
select select "25"
click at [303, 172] on input at bounding box center [309, 173] width 78 height 6
click at [281, 234] on div "22" at bounding box center [279, 233] width 10 height 9
type input "2025-09-22"
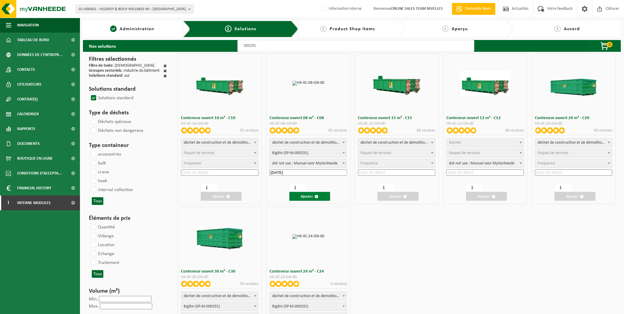
click at [310, 193] on button "Ajouter" at bounding box center [310, 196] width 41 height 9
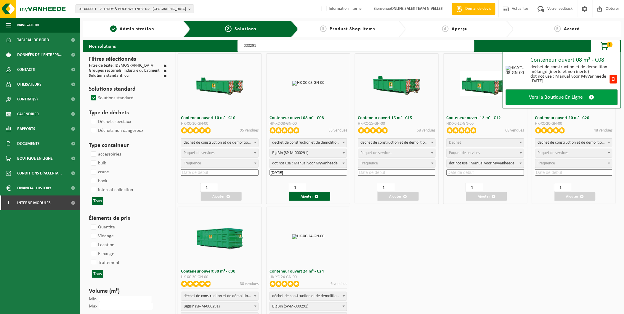
click at [546, 92] on link "Vers la Boutique En Ligne" at bounding box center [562, 97] width 112 height 16
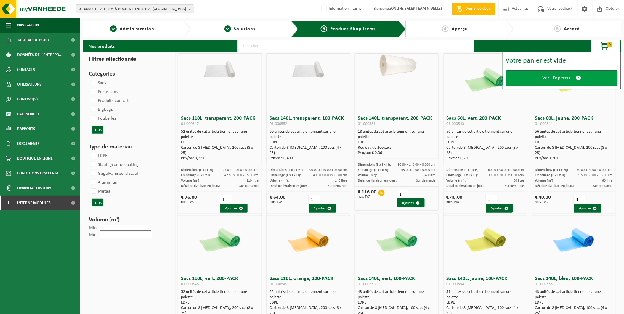
click at [541, 79] on link "Vers l'aperçu" at bounding box center [562, 78] width 112 height 16
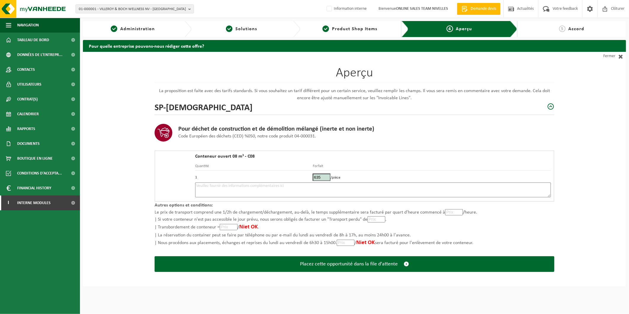
click at [265, 185] on textarea at bounding box center [373, 190] width 356 height 15
click at [425, 185] on textarea "Placement 22/09 - appeler le client sur place pour indication placement (doit ê…" at bounding box center [373, 190] width 356 height 15
click at [460, 186] on textarea "Placement 22/09 - appeler le client sur place pour indication placement (doit ê…" at bounding box center [373, 190] width 356 height 15
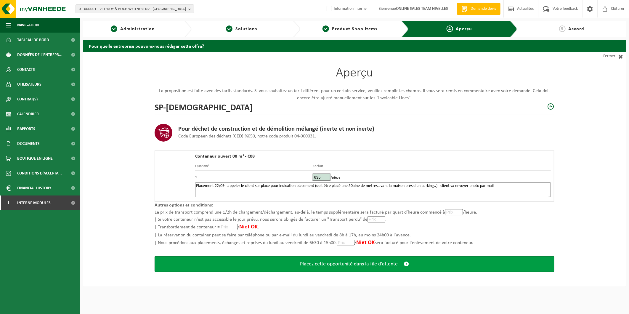
type textarea "Placement 22/09 - appeler le client sur place pour indication placement (doit ê…"
click at [313, 257] on button "Placez cette opportunité dans la file d'attente" at bounding box center [355, 264] width 400 height 16
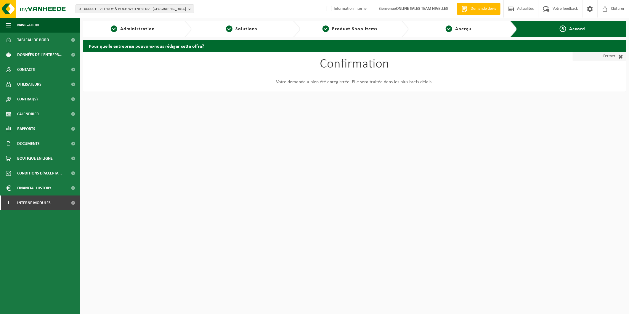
click at [611, 54] on link "Fermer" at bounding box center [599, 56] width 53 height 9
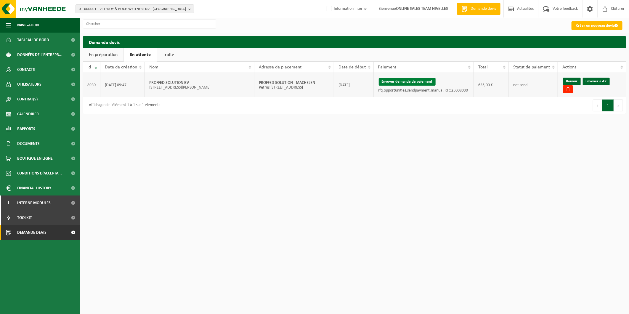
click at [407, 81] on button "Envoyer demande de paiement" at bounding box center [407, 82] width 57 height 8
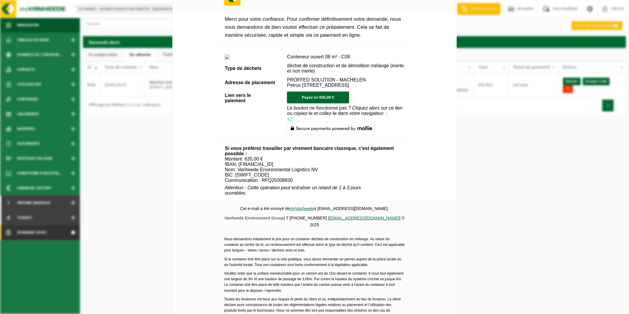
scroll to position [167, 0]
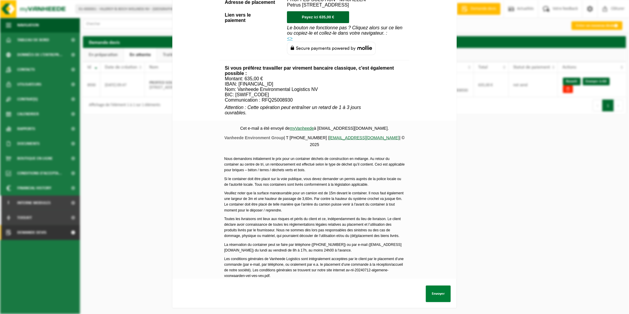
click at [442, 294] on button "Envoyer" at bounding box center [438, 294] width 25 height 17
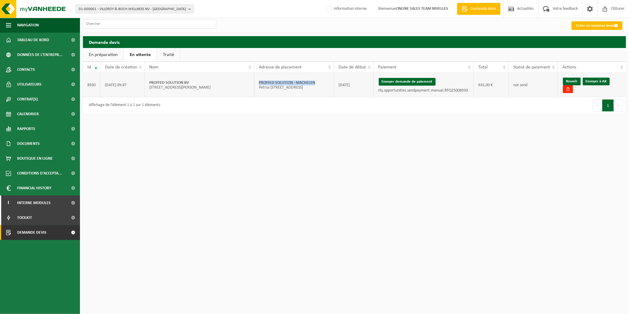
drag, startPoint x: 321, startPoint y: 79, endPoint x: 258, endPoint y: 76, distance: 62.9
click at [258, 76] on td "PROFFED SOLUTION - MACHELEN [PERSON_NAME][STREET_ADDRESS]" at bounding box center [295, 85] width 80 height 24
copy strong "PROFFED SOLUTION - MACHELEN"
click at [602, 81] on link "Envoyer à AX" at bounding box center [596, 82] width 27 height 8
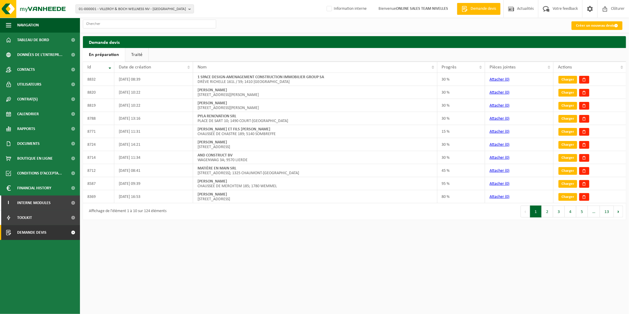
click at [141, 55] on link "Traité" at bounding box center [136, 55] width 23 height 14
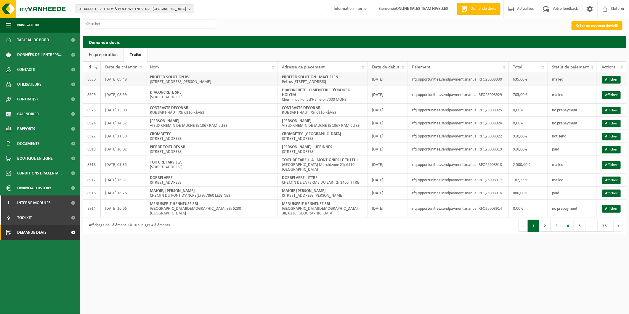
drag, startPoint x: 352, startPoint y: 82, endPoint x: 281, endPoint y: 78, distance: 71.2
click at [281, 78] on td "PROFFED SOLUTION - MACHELEN [PERSON_NAME][STREET_ADDRESS]" at bounding box center [323, 79] width 90 height 13
copy td "PROFFED SOLUTION - MACHELEN [PERSON_NAME][STREET_ADDRESS]"
